Goal: Task Accomplishment & Management: Use online tool/utility

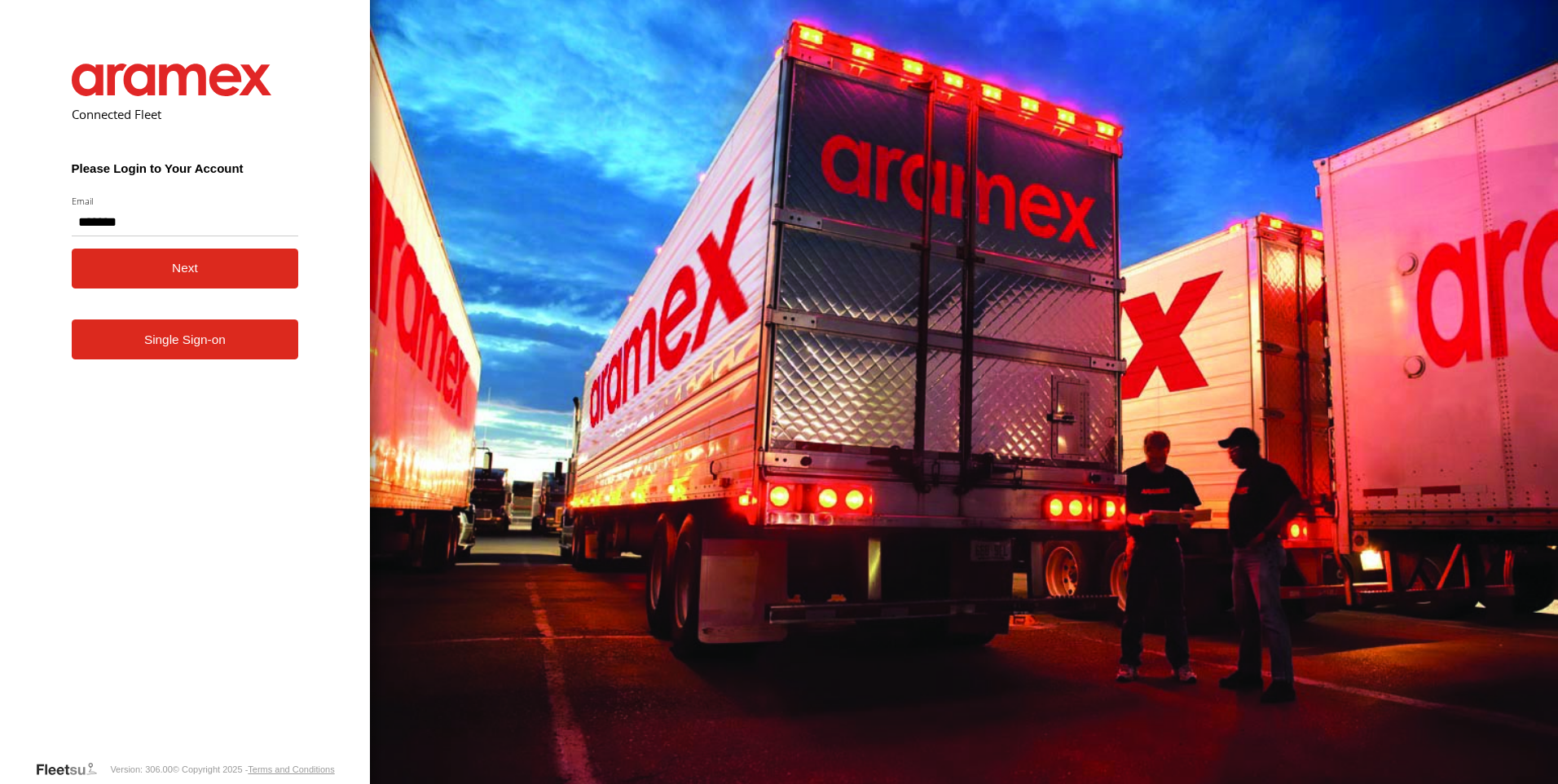
type input "**********"
click at [177, 274] on button "Next" at bounding box center [185, 269] width 227 height 40
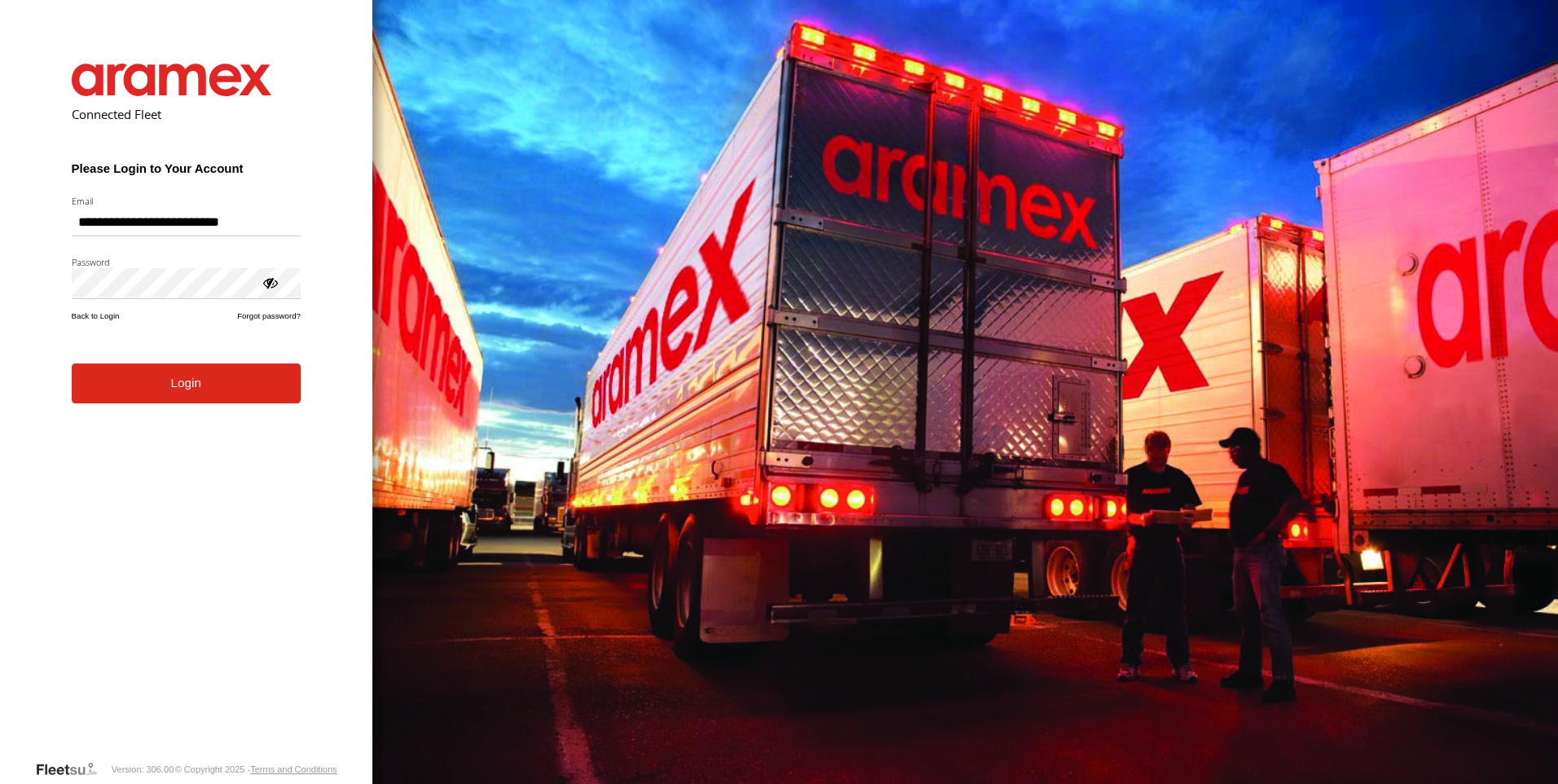
click at [72, 363] on button "Login" at bounding box center [186, 383] width 229 height 40
